Goal: Task Accomplishment & Management: Complete application form

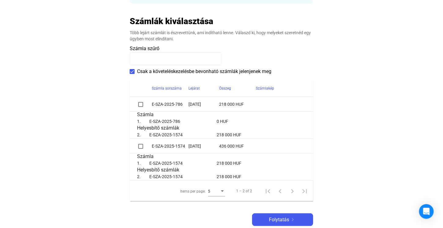
scroll to position [123, 0]
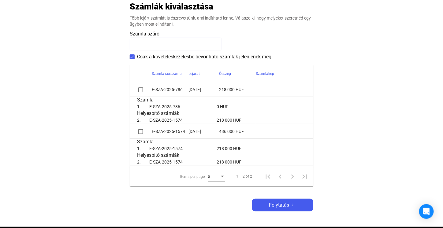
click at [141, 90] on span at bounding box center [140, 89] width 5 height 5
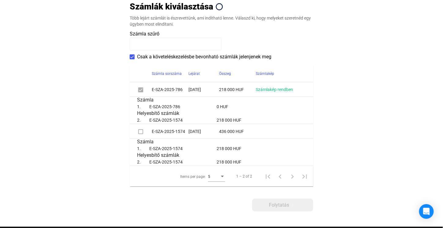
click at [140, 131] on span at bounding box center [140, 131] width 5 height 5
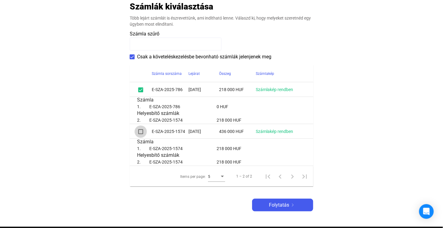
click at [141, 132] on span at bounding box center [140, 131] width 5 height 5
click at [272, 204] on span "Folytatás" at bounding box center [279, 204] width 20 height 7
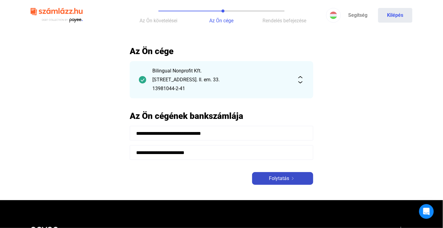
click at [283, 178] on span "Folytatás" at bounding box center [279, 178] width 20 height 7
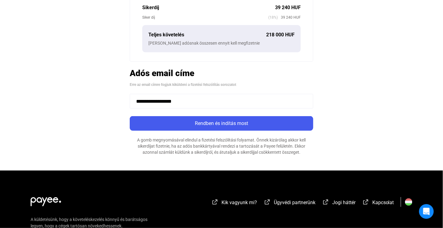
scroll to position [183, 0]
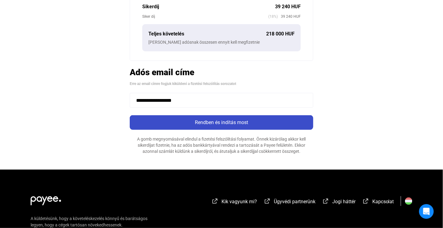
click at [248, 125] on div "Rendben és indítás most" at bounding box center [221, 122] width 180 height 7
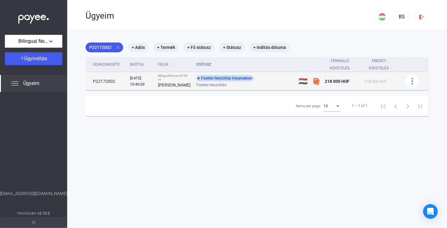
click at [201, 81] on div "Fizetési felszólítás folyamatban" at bounding box center [225, 78] width 58 height 6
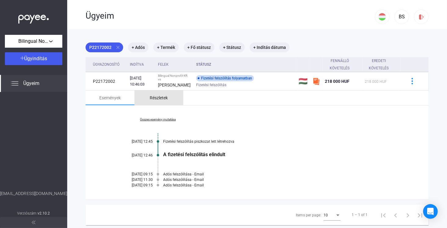
click at [162, 101] on div "Részletek" at bounding box center [159, 97] width 18 height 7
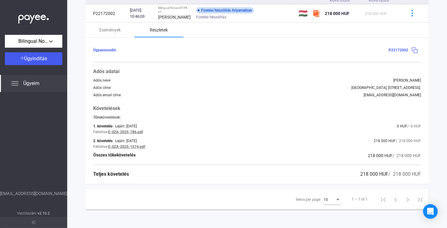
scroll to position [71, 0]
